Goal: Obtain resource: Obtain resource

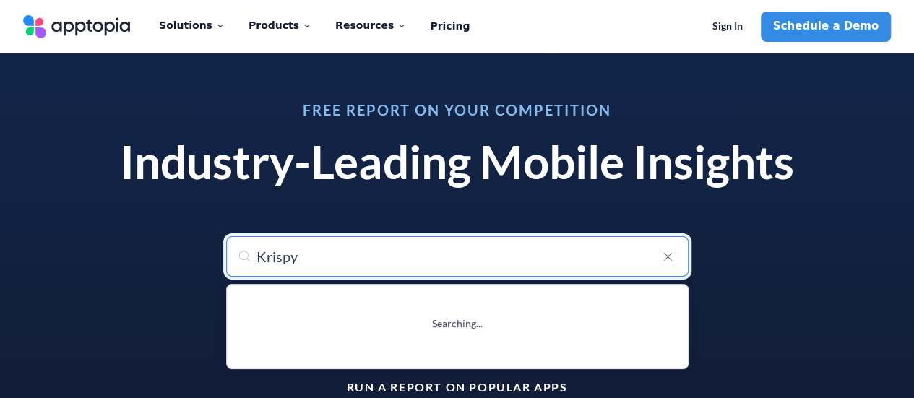
type input "[PERSON_NAME]"
type input "[PERSON_NAME] ®"
type input "[PERSON_NAME]"
type input "[PERSON_NAME] ®"
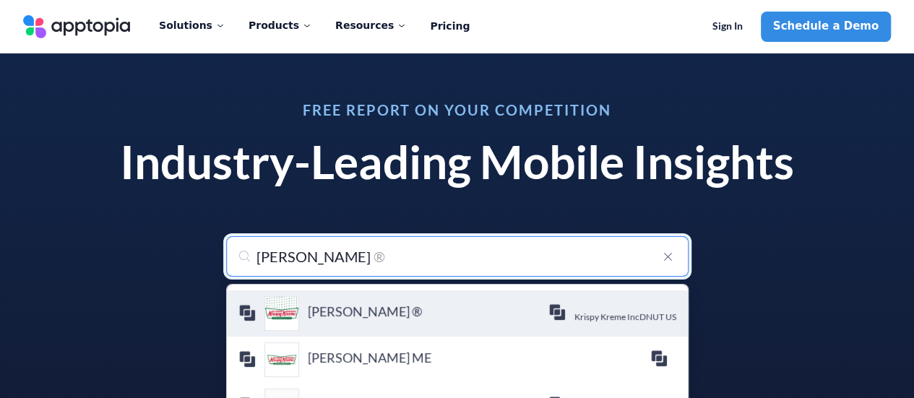
click at [346, 317] on h4 "[PERSON_NAME] ®" at bounding box center [428, 312] width 241 height 16
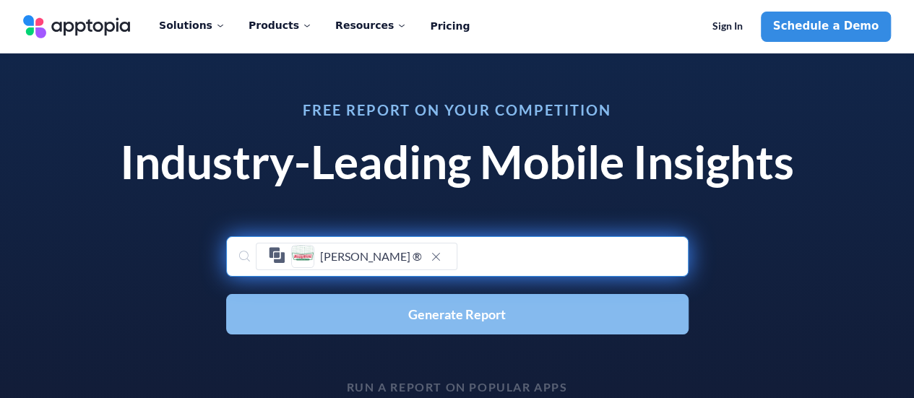
click at [374, 322] on button "Generate Report" at bounding box center [457, 314] width 463 height 40
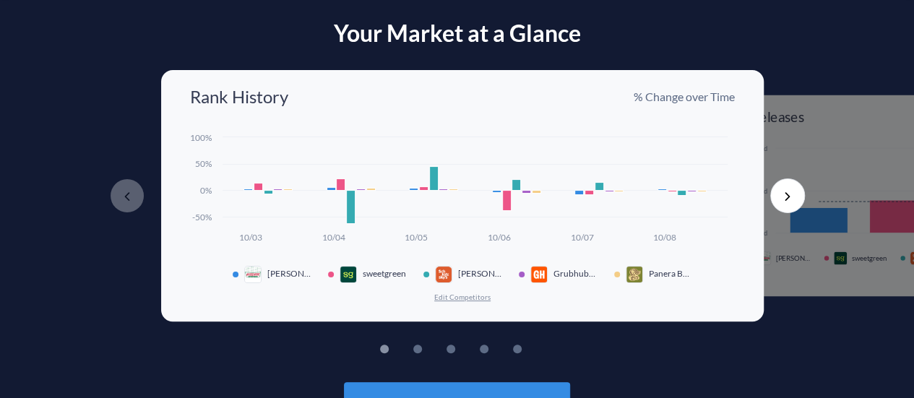
scroll to position [55, 0]
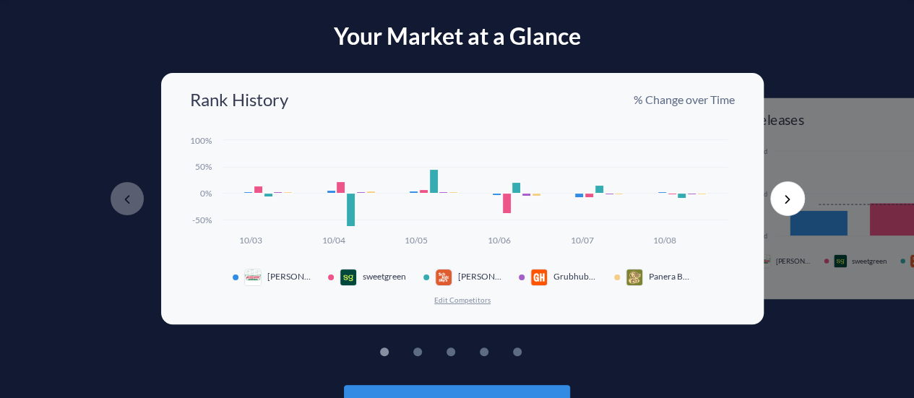
click at [458, 297] on button "Edit Competitors" at bounding box center [463, 300] width 58 height 10
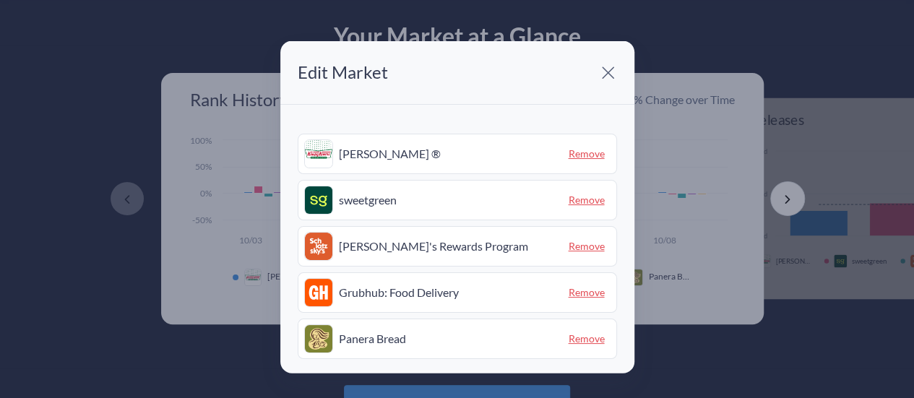
click at [574, 201] on span "Remove" at bounding box center [587, 200] width 48 height 22
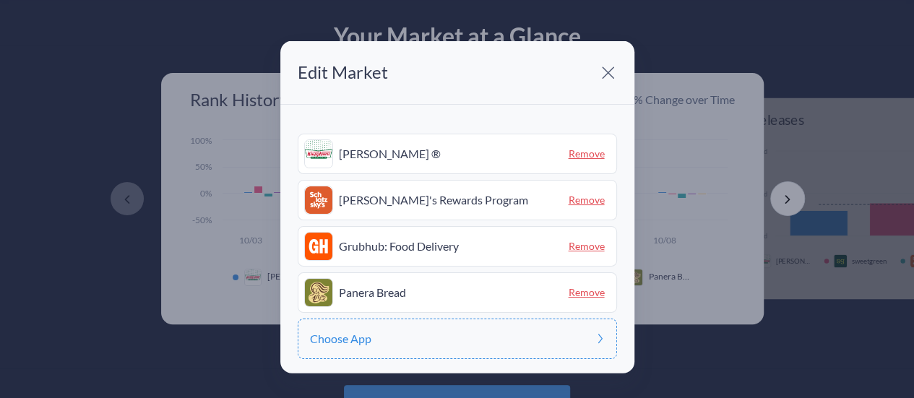
click at [574, 201] on span "Remove" at bounding box center [587, 200] width 48 height 22
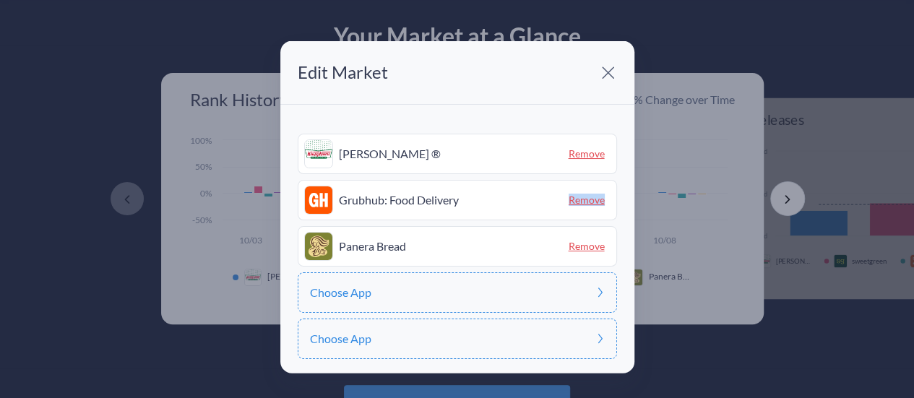
click at [574, 201] on span "Remove" at bounding box center [587, 200] width 48 height 22
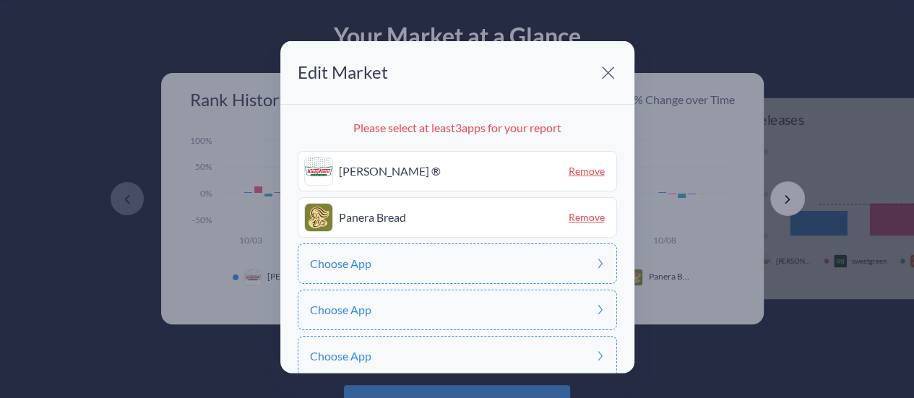
click at [575, 219] on span "Remove" at bounding box center [587, 217] width 48 height 22
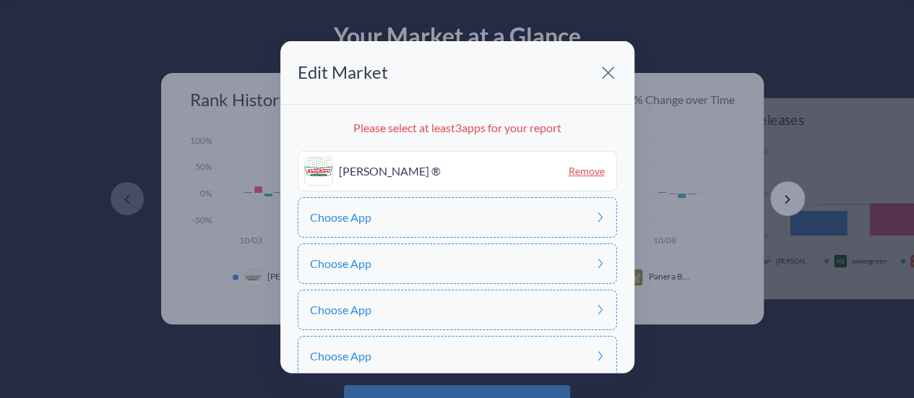
click at [444, 223] on div "Choose App" at bounding box center [458, 217] width 320 height 40
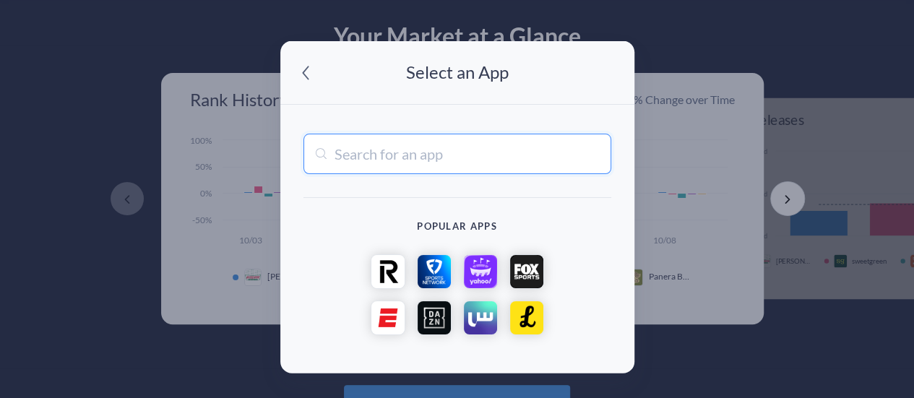
type input "K"
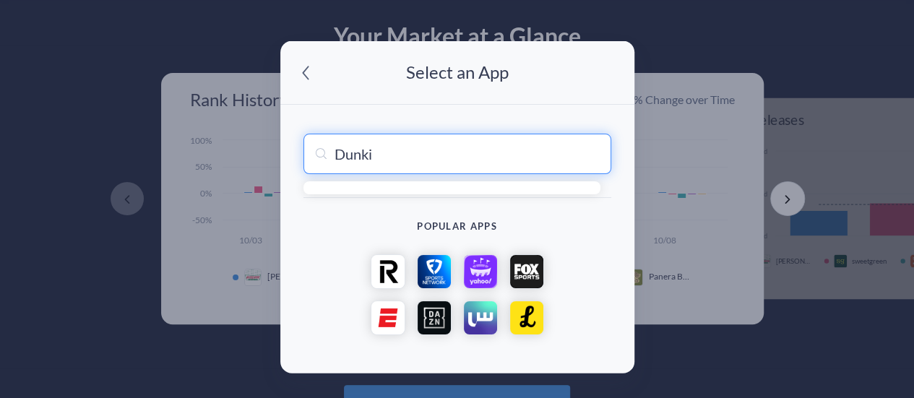
type input "Dunkin"
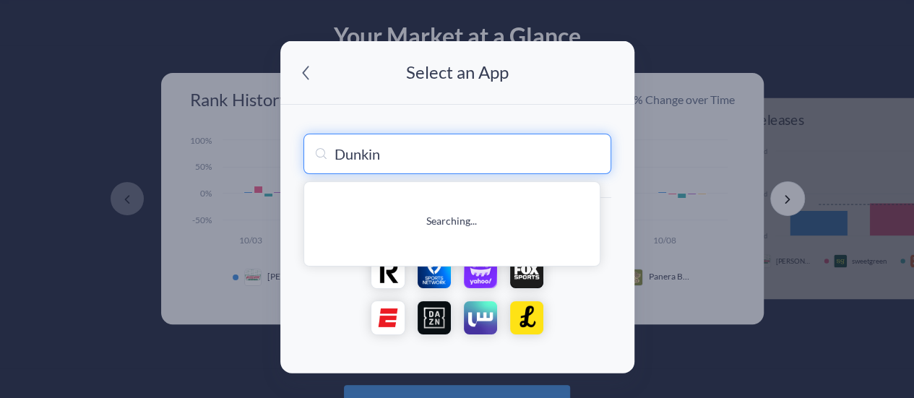
type input "Dunkin'"
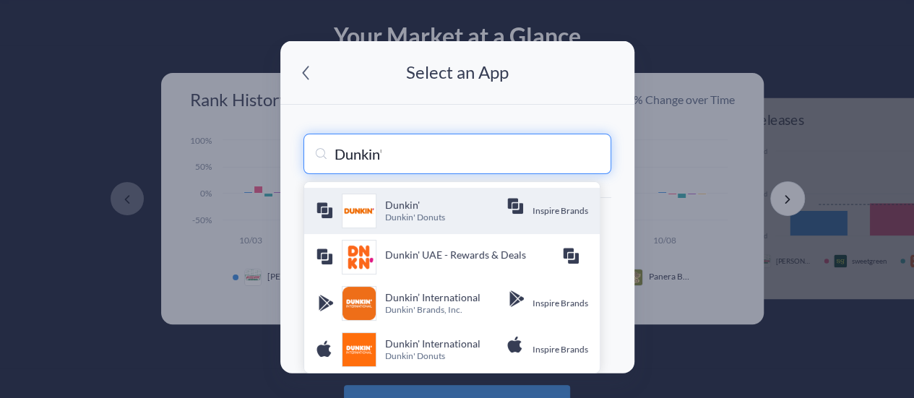
click at [441, 207] on h4 "Dunkin'" at bounding box center [445, 204] width 121 height 14
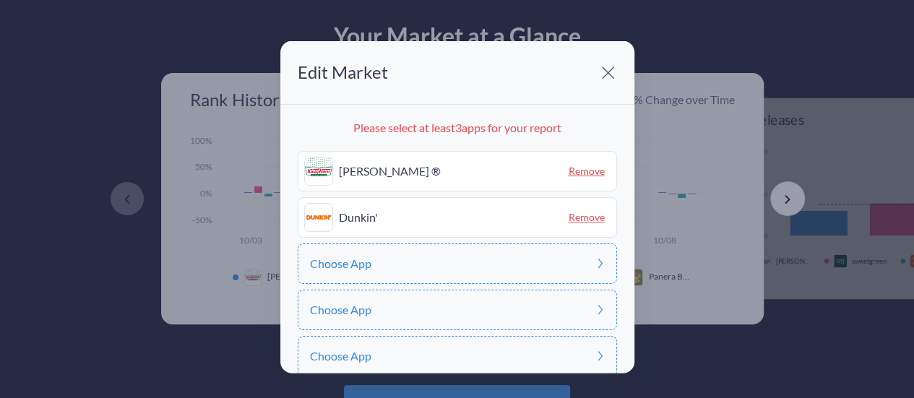
click at [536, 255] on div "Choose App" at bounding box center [458, 264] width 320 height 40
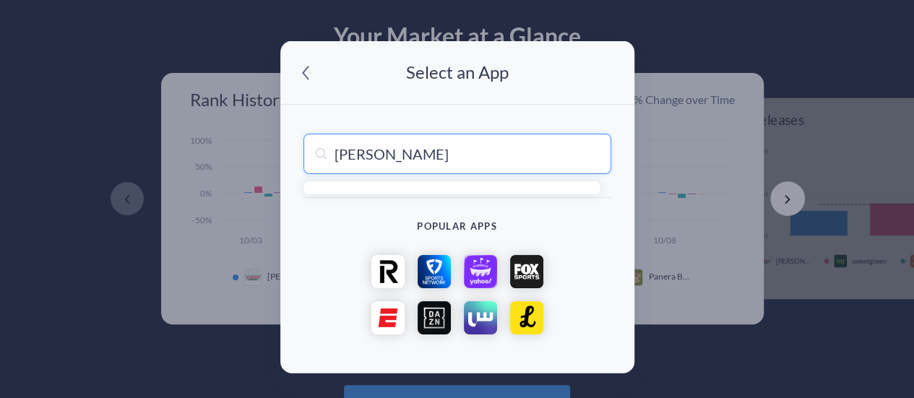
type input "[PERSON_NAME]"
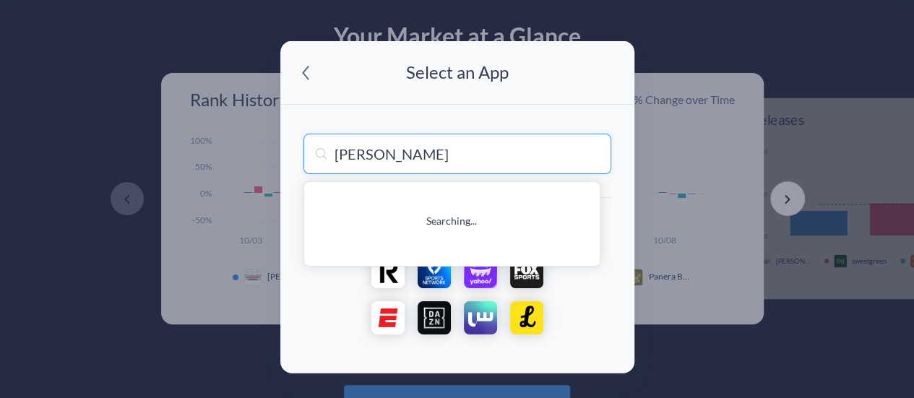
type input "[PERSON_NAME]"
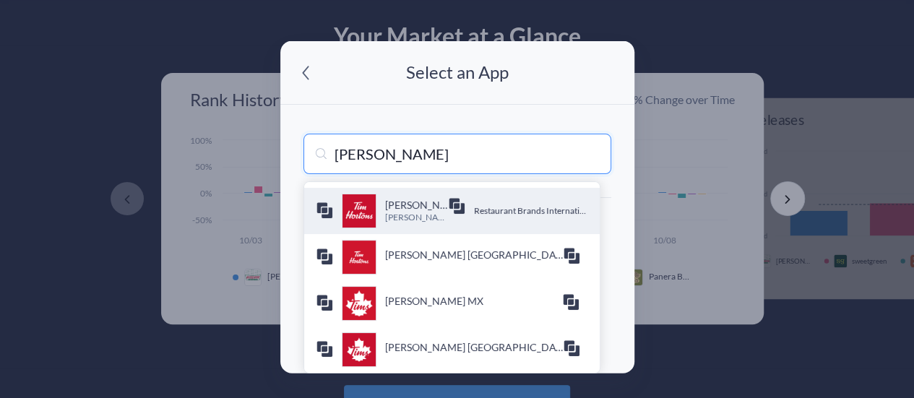
click at [408, 209] on h4 "[PERSON_NAME]" at bounding box center [416, 204] width 63 height 14
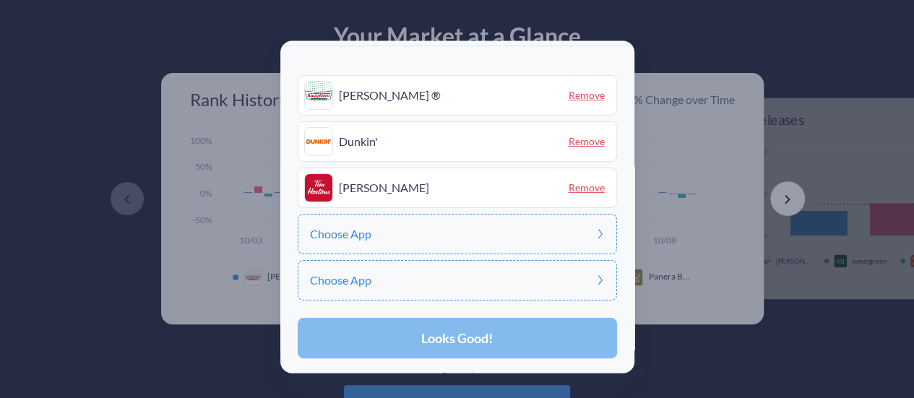
scroll to position [52, 0]
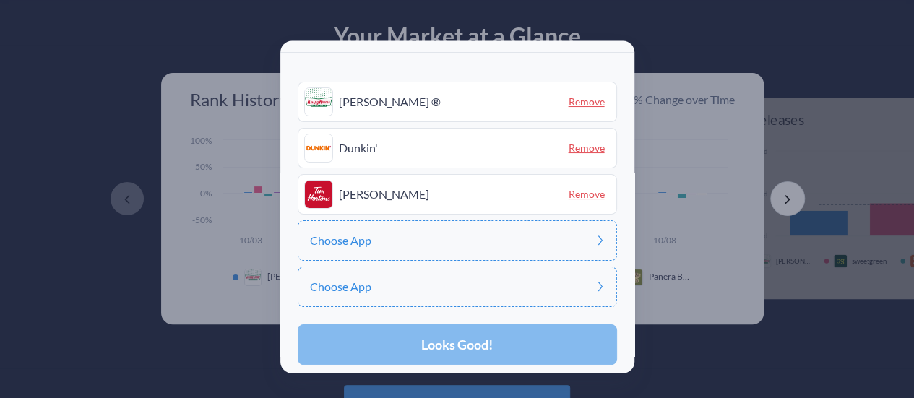
click at [453, 343] on span "Looks Good!" at bounding box center [457, 344] width 72 height 13
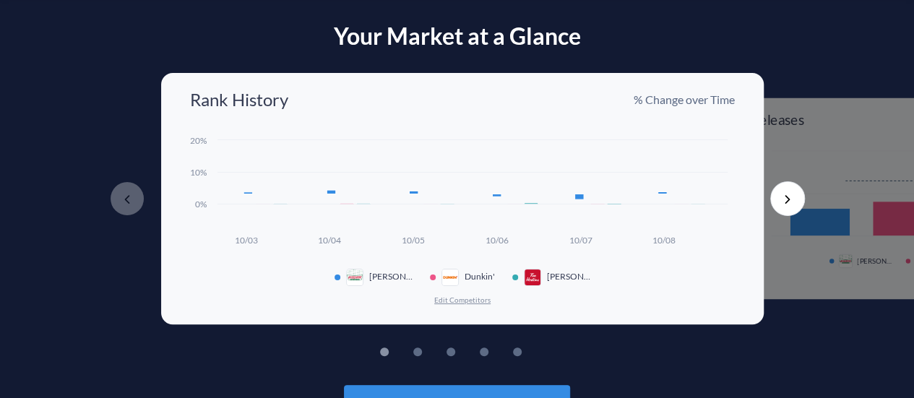
scroll to position [0, 0]
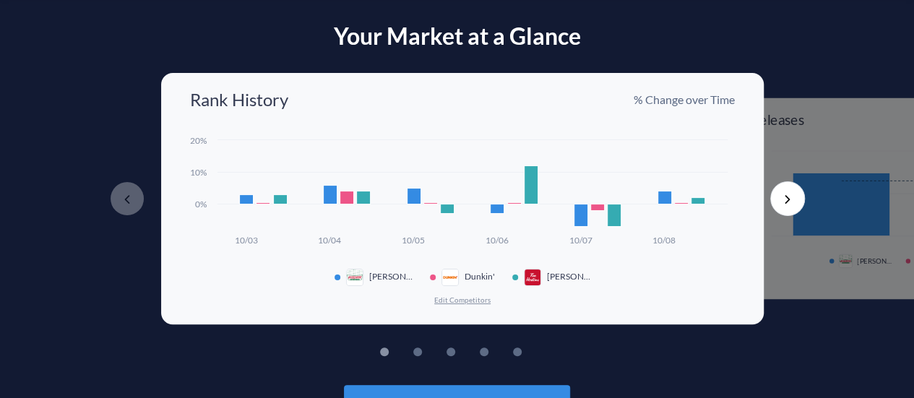
click at [789, 195] on button "Next" at bounding box center [788, 198] width 35 height 35
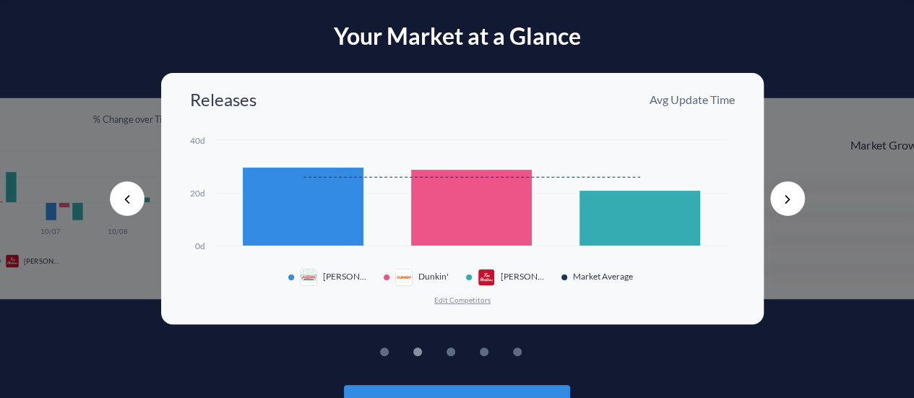
click at [786, 197] on button "Next" at bounding box center [788, 198] width 35 height 35
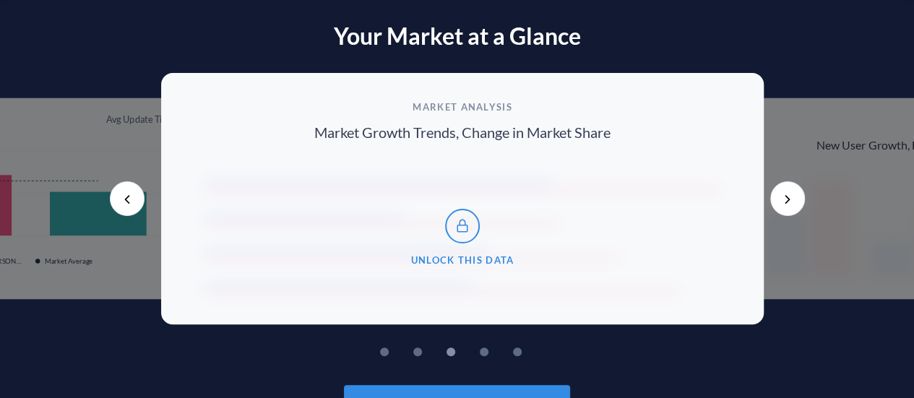
click at [786, 198] on button "Next" at bounding box center [788, 198] width 35 height 35
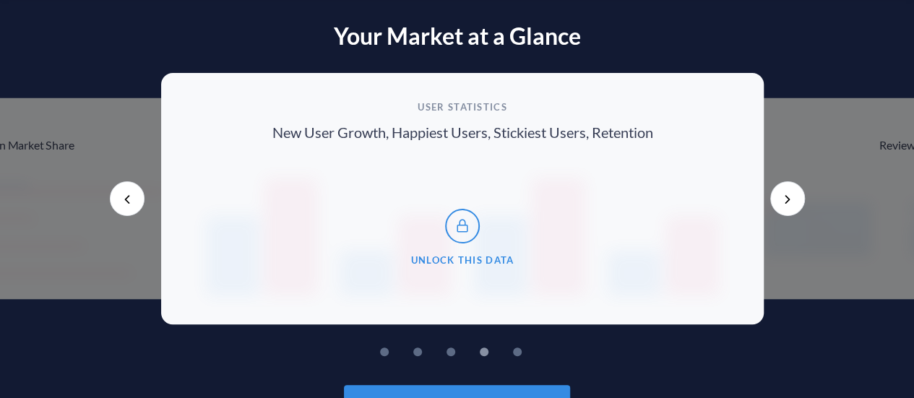
click at [786, 198] on button "Next" at bounding box center [788, 198] width 35 height 35
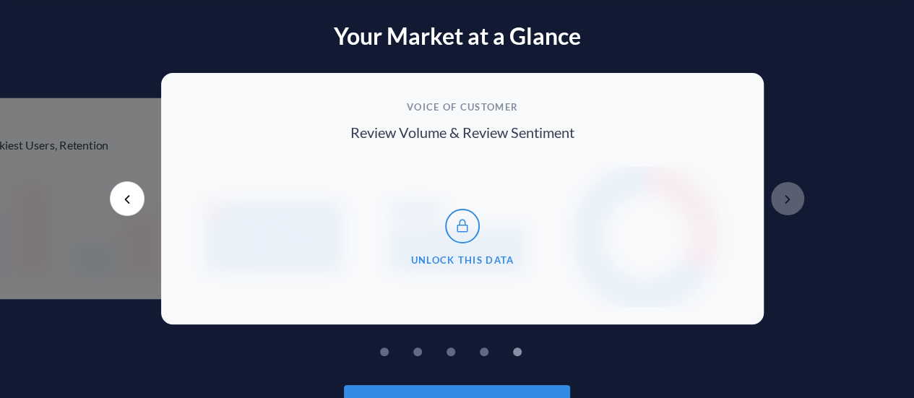
click at [130, 200] on button "Previous" at bounding box center [127, 198] width 35 height 35
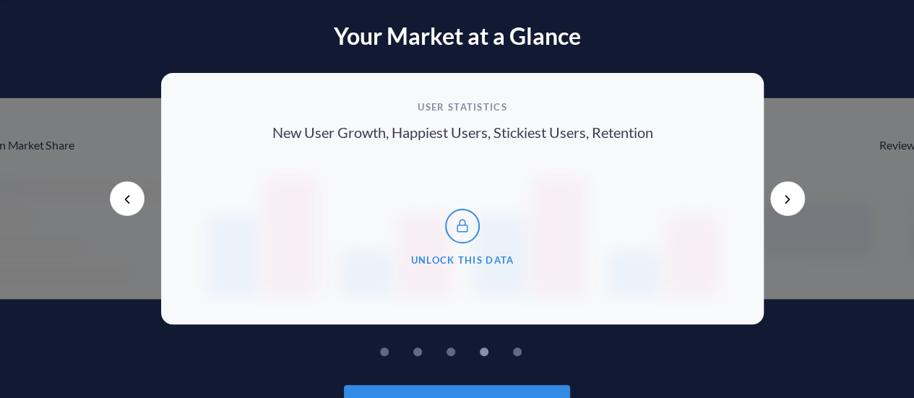
click at [130, 200] on button "Previous" at bounding box center [127, 198] width 35 height 35
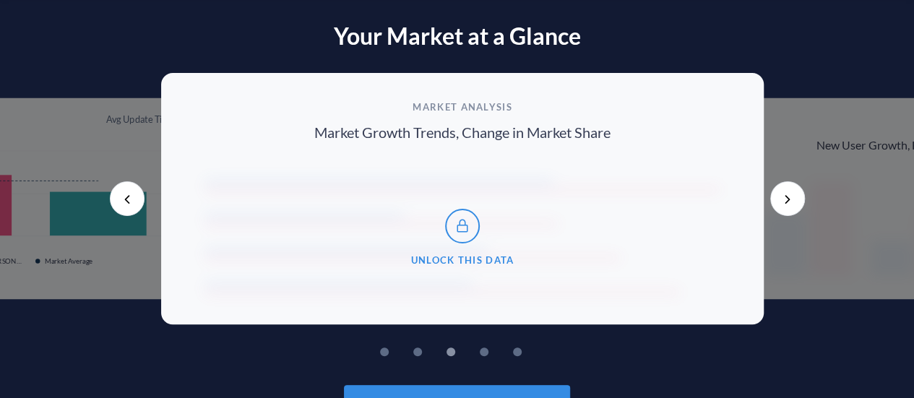
click at [130, 200] on button "Previous" at bounding box center [127, 198] width 35 height 35
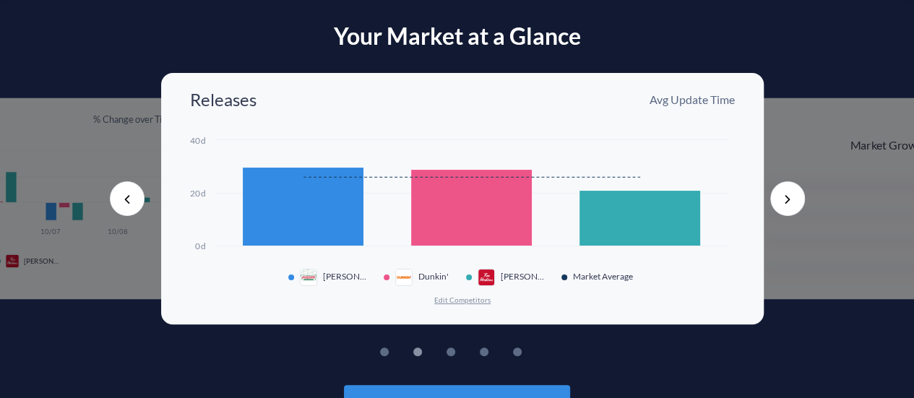
click at [136, 203] on button "Previous" at bounding box center [127, 198] width 35 height 35
